Goal: Task Accomplishment & Management: Use online tool/utility

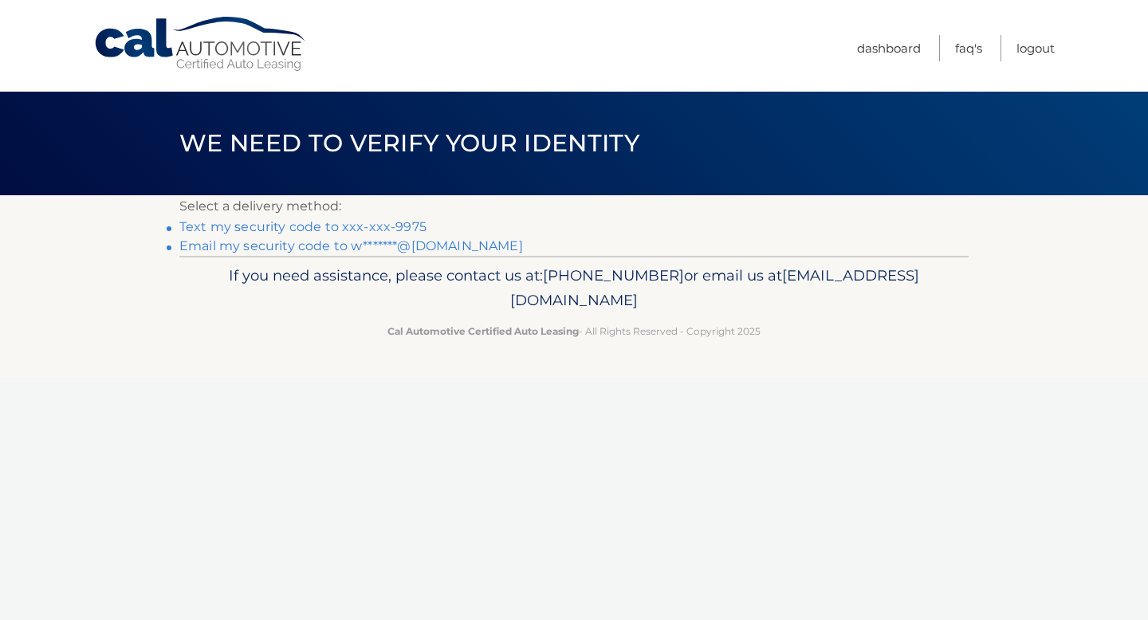
click at [330, 229] on link "Text my security code to xxx-xxx-9975" at bounding box center [302, 226] width 247 height 15
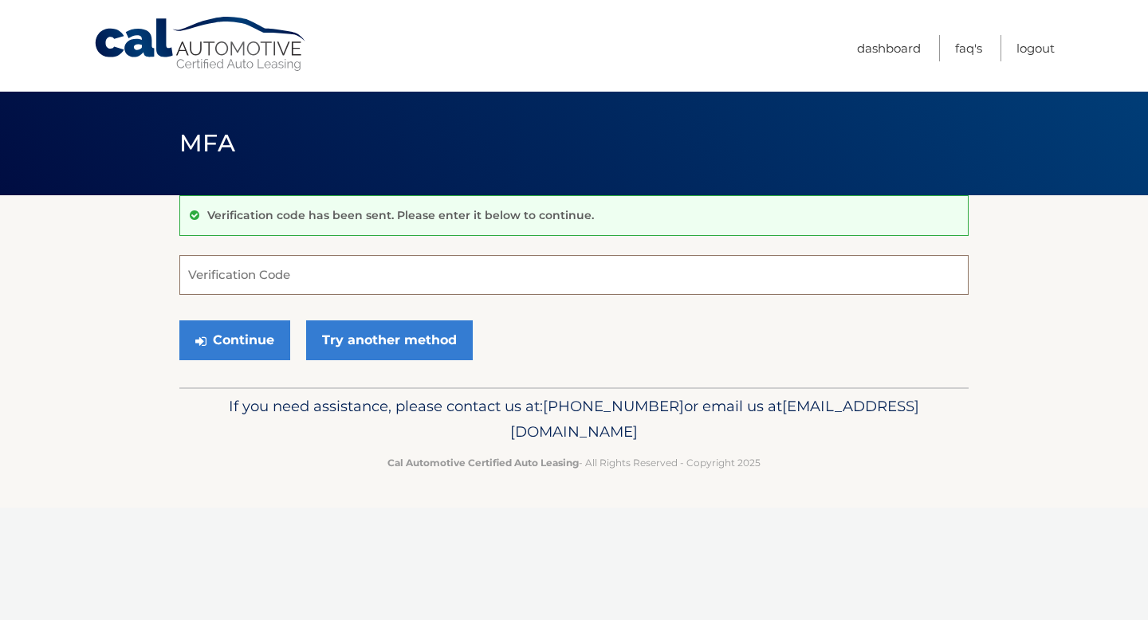
click at [311, 280] on input "Verification Code" at bounding box center [574, 275] width 790 height 40
type input "002170"
click at [254, 346] on button "Continue" at bounding box center [234, 341] width 111 height 40
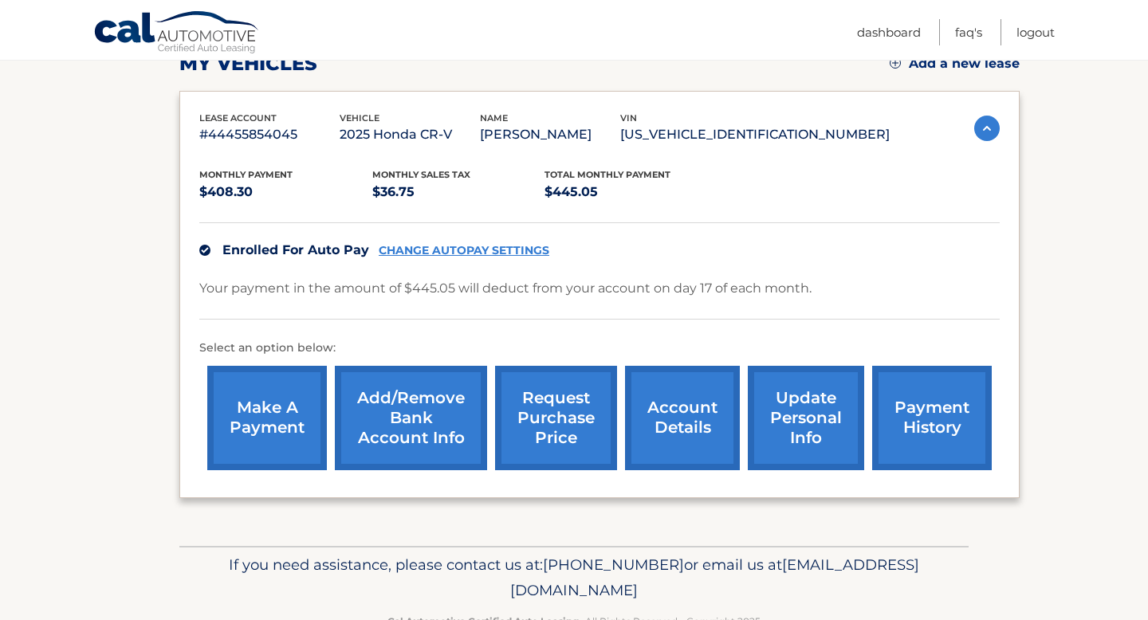
scroll to position [257, 0]
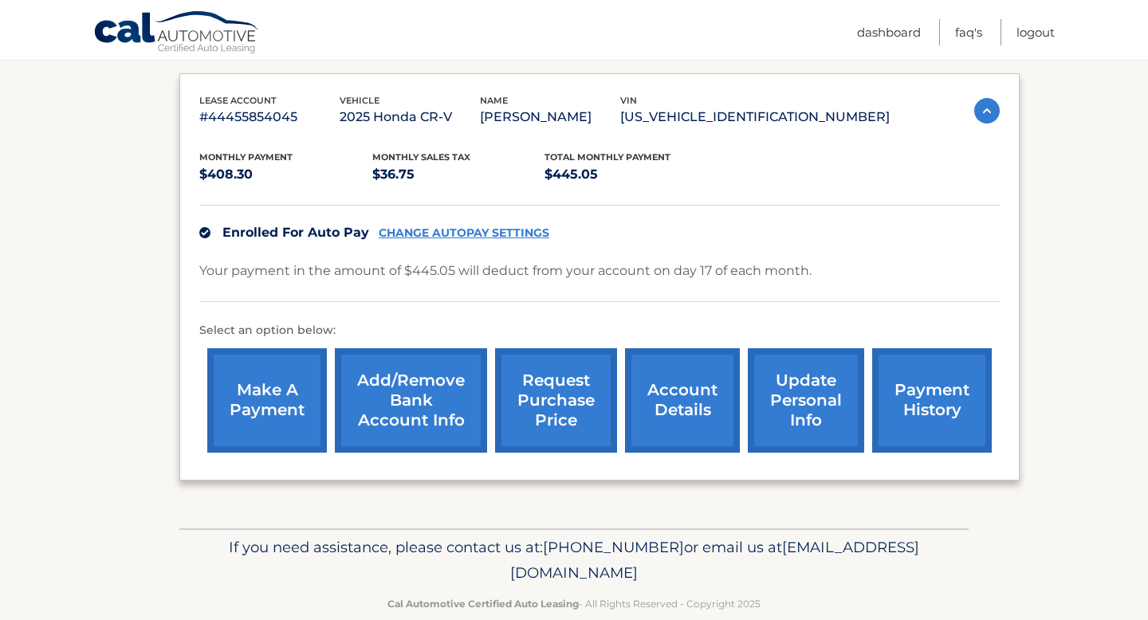
click at [559, 383] on link "request purchase price" at bounding box center [556, 401] width 122 height 104
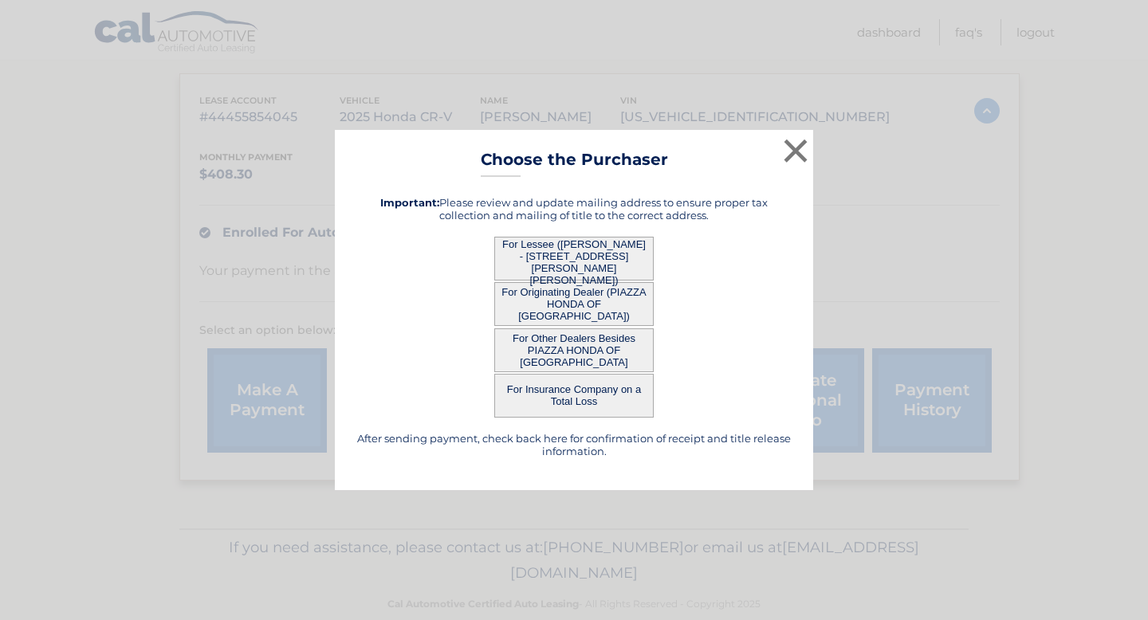
click at [568, 254] on button "For Lessee (WILLIAM TIMMONS - 73 BAYBERRY CT, , GLEN MILLS, PA 19342)" at bounding box center [574, 259] width 160 height 44
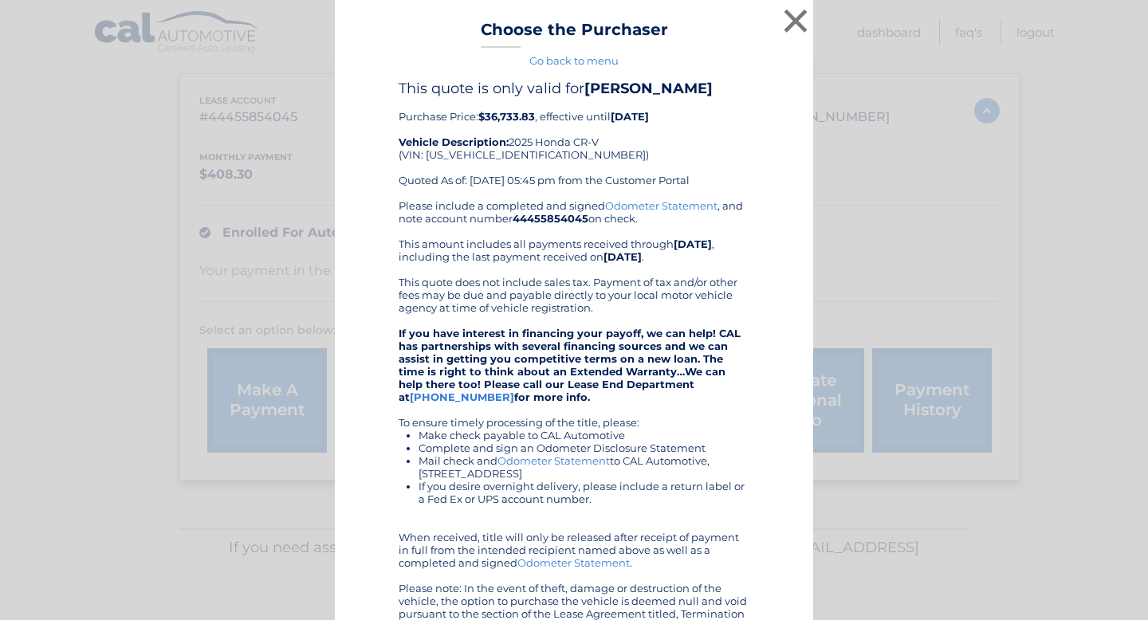
click at [152, 323] on div "× Choose the Purchaser Go back to menu After sending payment, check back here f…" at bounding box center [574, 386] width 1136 height 773
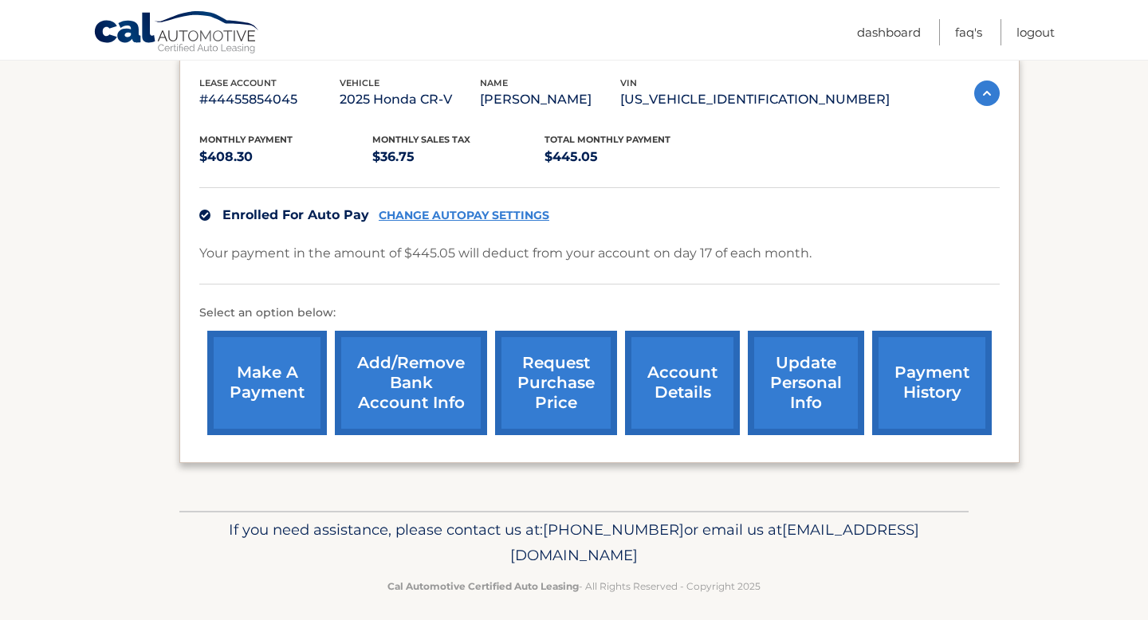
scroll to position [286, 0]
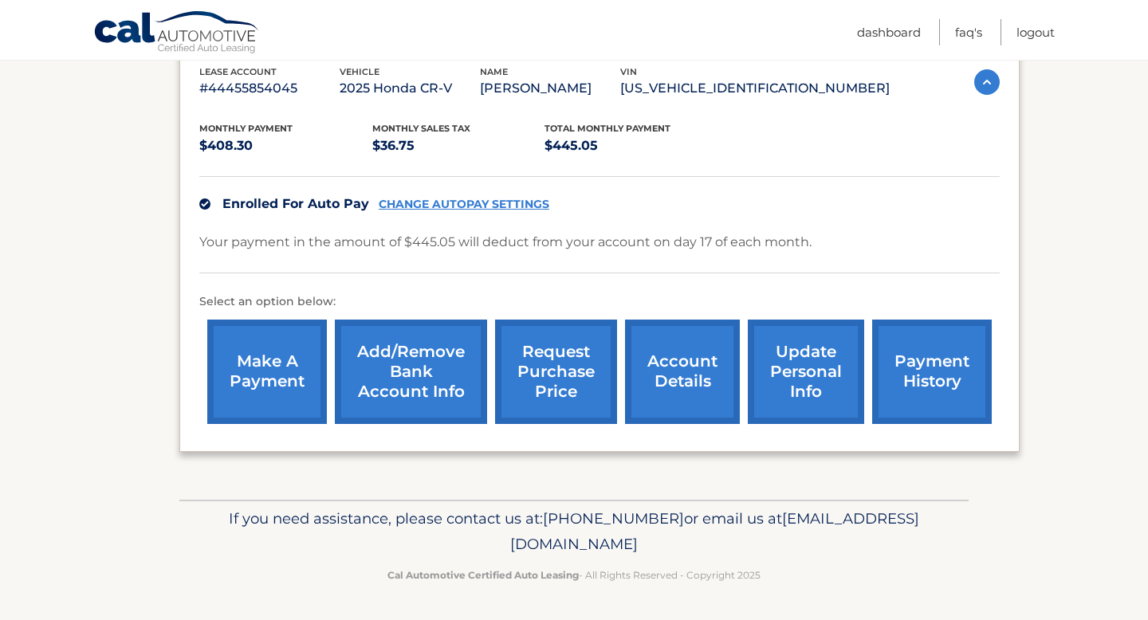
click at [561, 377] on link "request purchase price" at bounding box center [556, 372] width 122 height 104
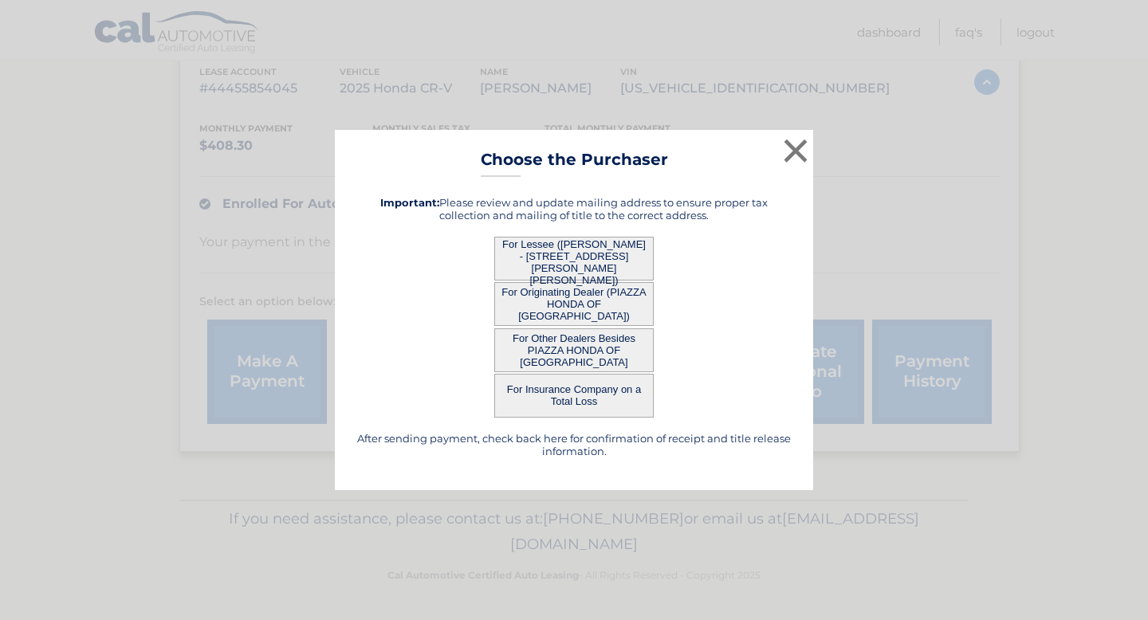
click at [564, 260] on button "For Lessee (WILLIAM TIMMONS - 73 BAYBERRY CT, , GLEN MILLS, PA 19342)" at bounding box center [574, 259] width 160 height 44
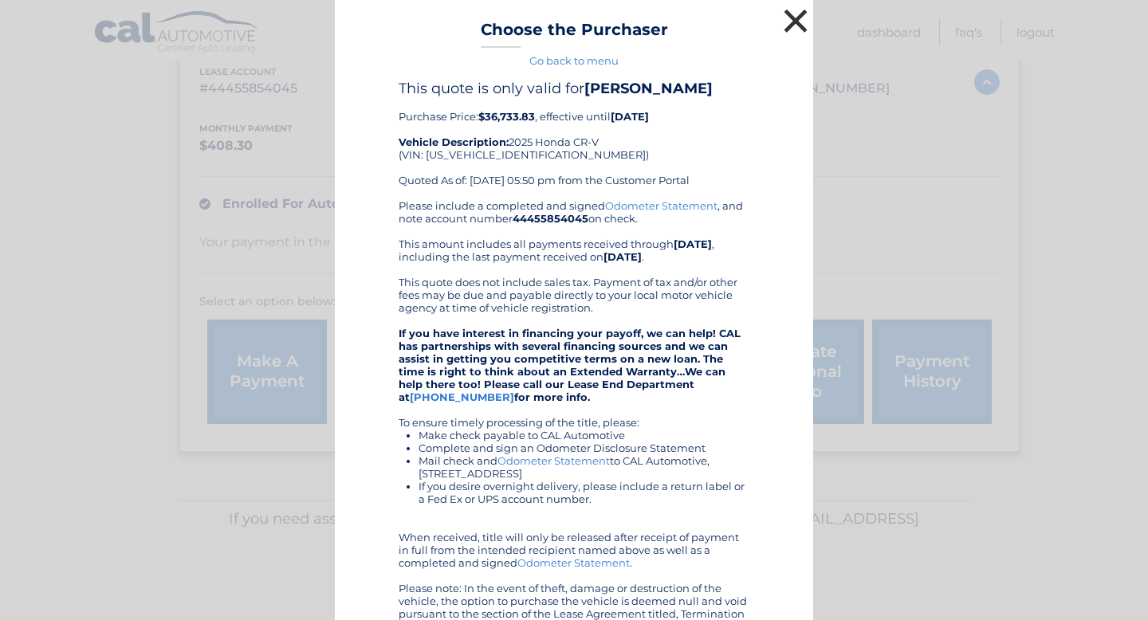
click at [797, 21] on button "×" at bounding box center [796, 21] width 32 height 32
